Goal: Transaction & Acquisition: Purchase product/service

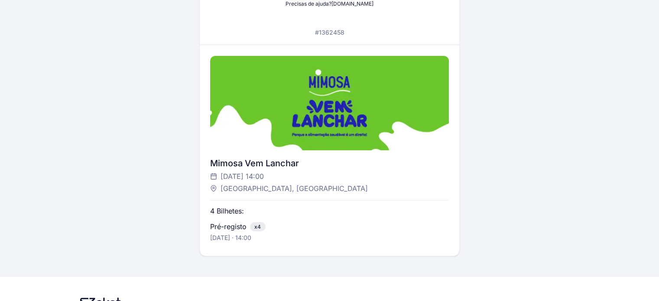
scroll to position [210, 0]
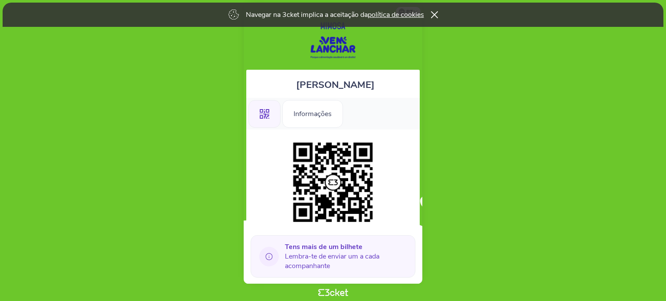
click at [268, 255] on icon at bounding box center [269, 257] width 20 height 20
click at [316, 114] on div "Informações" at bounding box center [312, 114] width 61 height 28
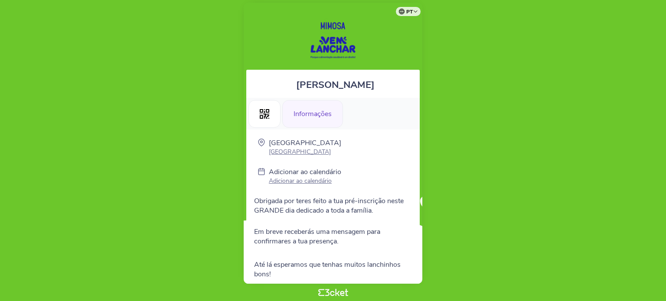
scroll to position [40, 0]
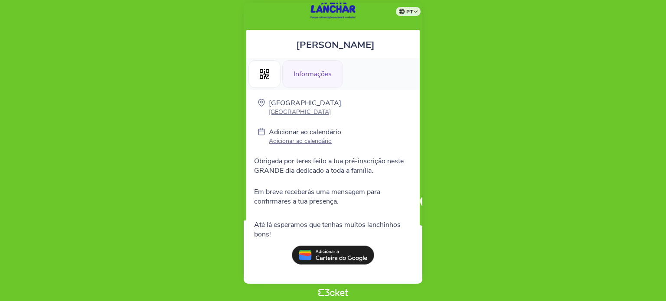
click at [308, 140] on p "Adicionar ao calendário" at bounding box center [305, 141] width 72 height 8
